Goal: Task Accomplishment & Management: Manage account settings

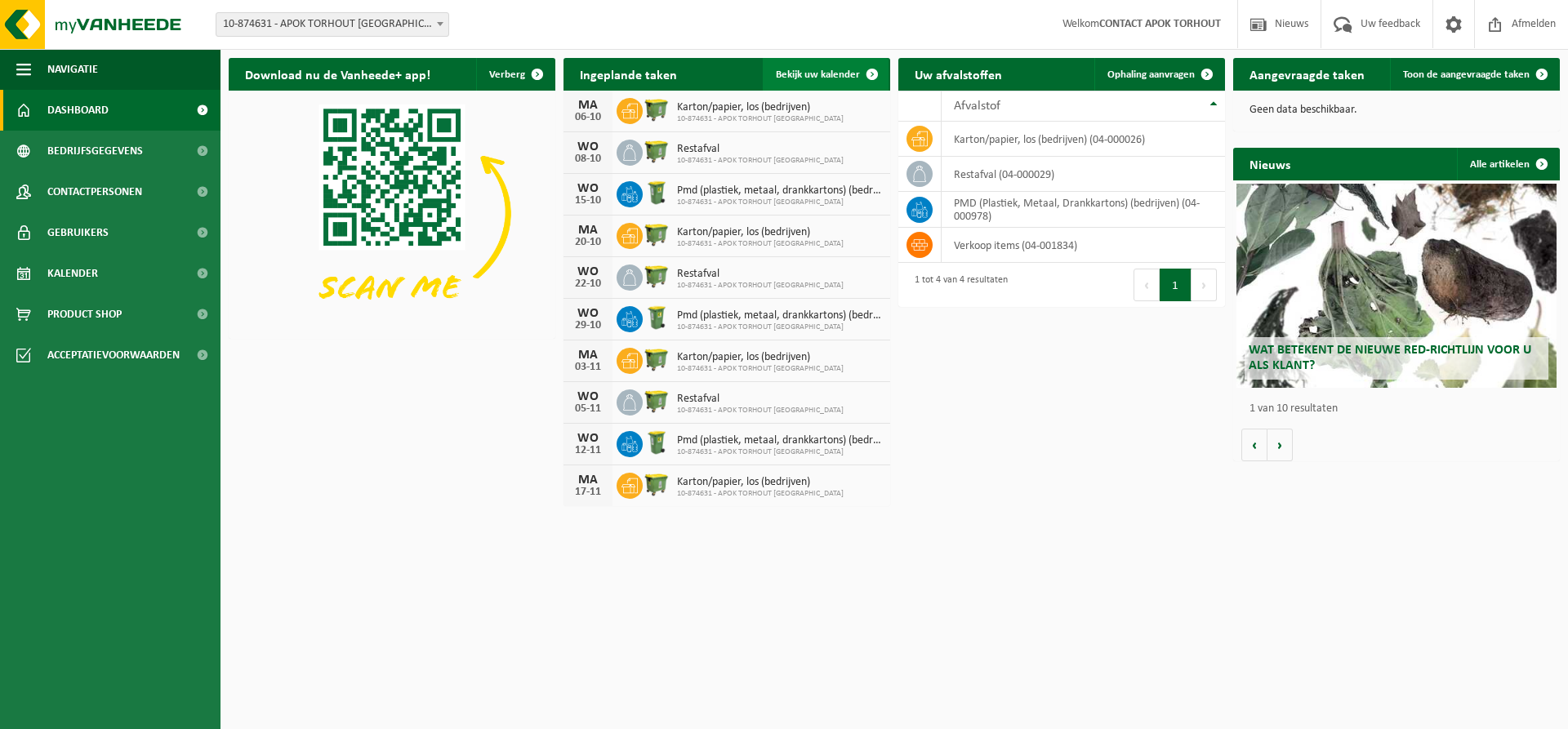
click at [808, 66] on link "Bekijk uw kalender" at bounding box center [825, 74] width 126 height 33
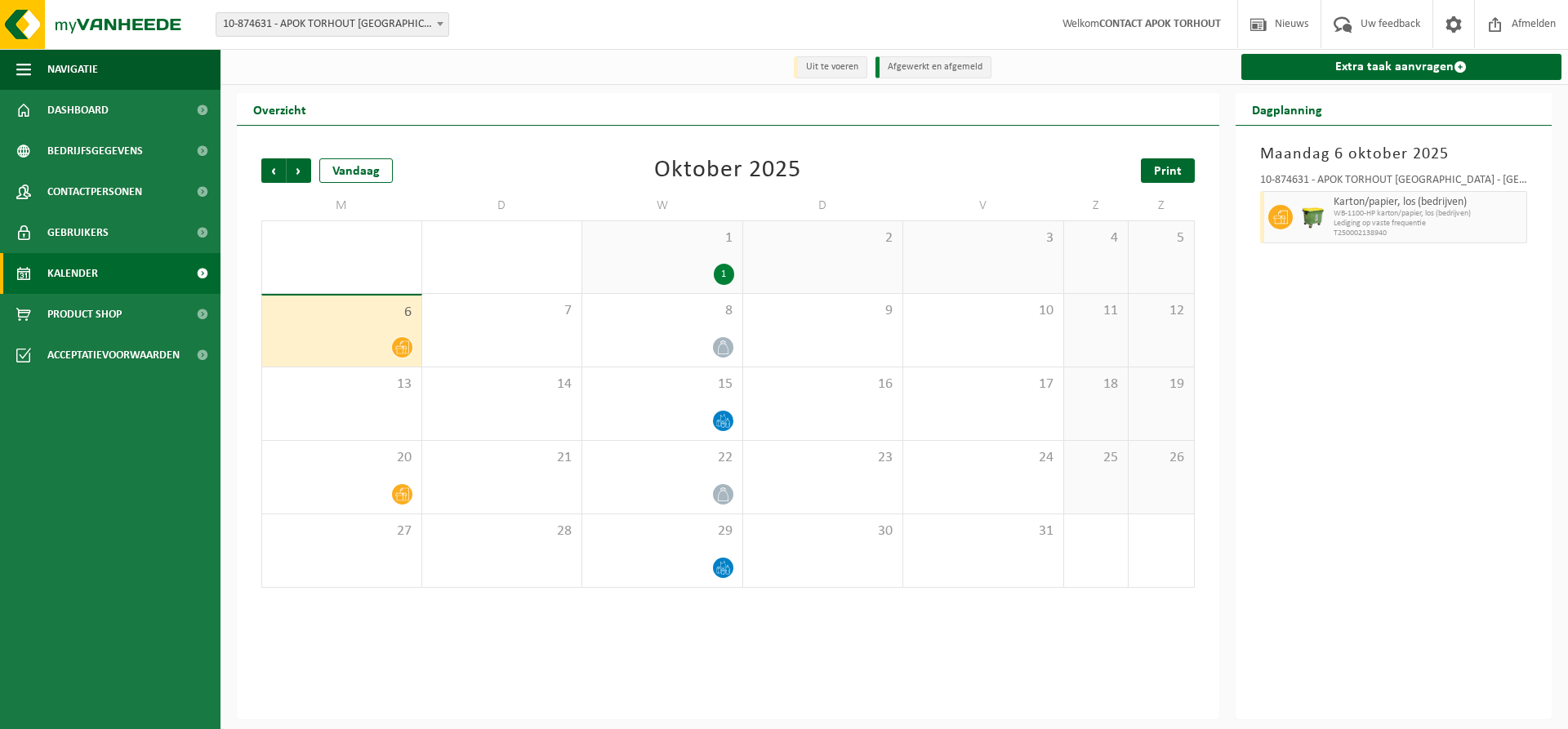
click at [1174, 167] on span "Print" at bounding box center [1168, 172] width 28 height 13
click at [302, 166] on span "Volgende" at bounding box center [299, 170] width 24 height 24
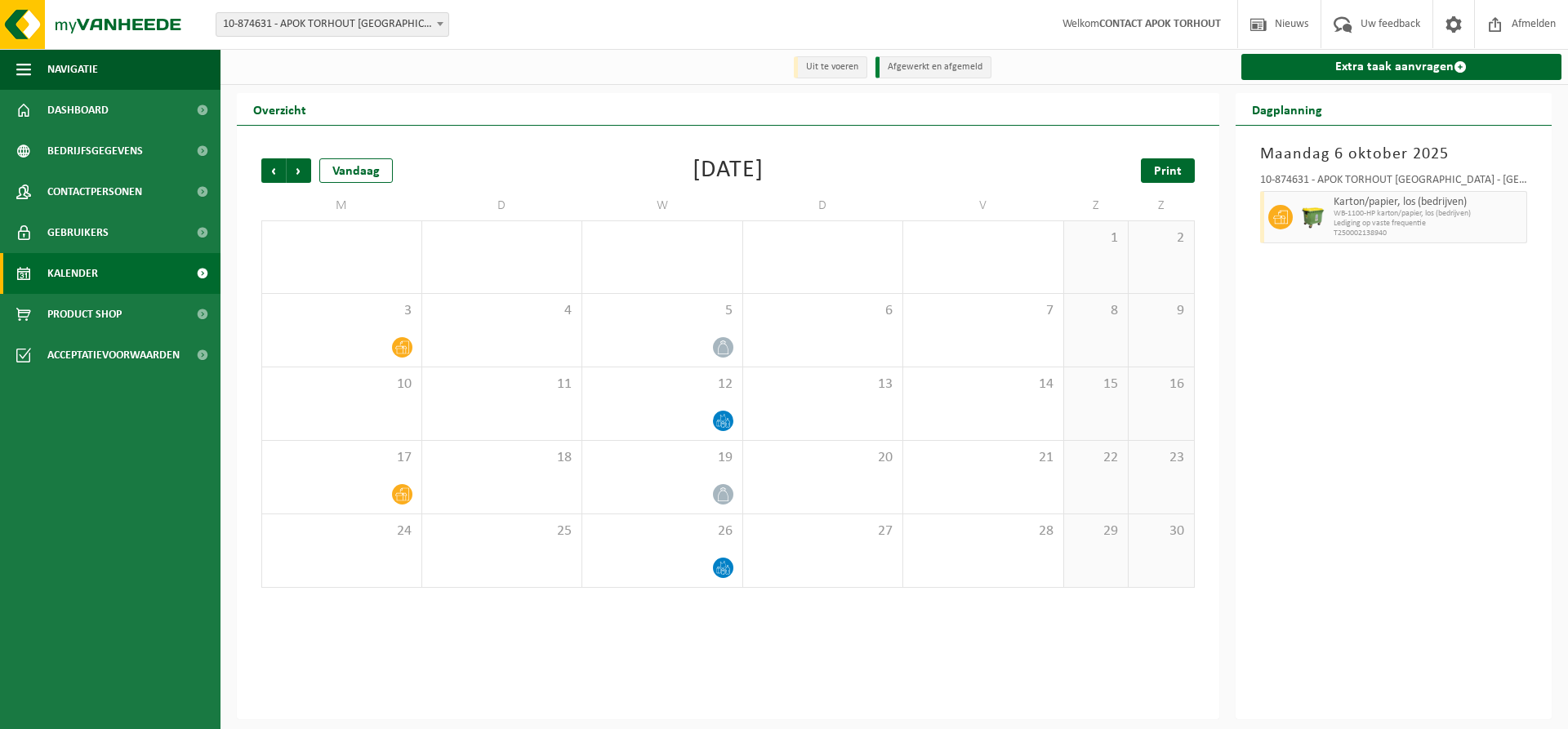
click at [1172, 175] on span "Print" at bounding box center [1168, 172] width 28 height 13
click at [309, 173] on span "Volgende" at bounding box center [299, 170] width 24 height 24
click at [1162, 174] on span "Print" at bounding box center [1168, 172] width 28 height 13
